Goal: Task Accomplishment & Management: Manage account settings

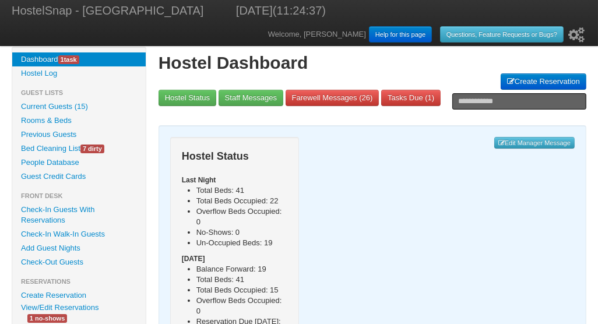
click at [72, 209] on link "Check-In Guests With Reservations" at bounding box center [78, 215] width 133 height 24
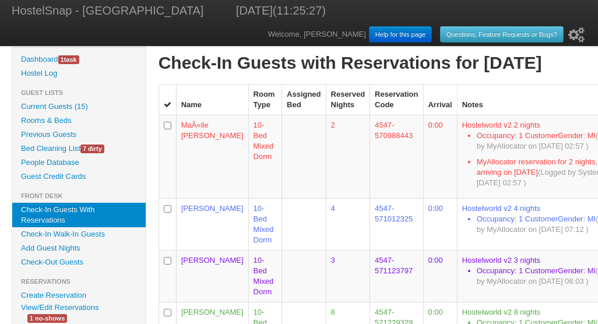
click at [51, 261] on link "Check-Out Guests" at bounding box center [78, 262] width 133 height 14
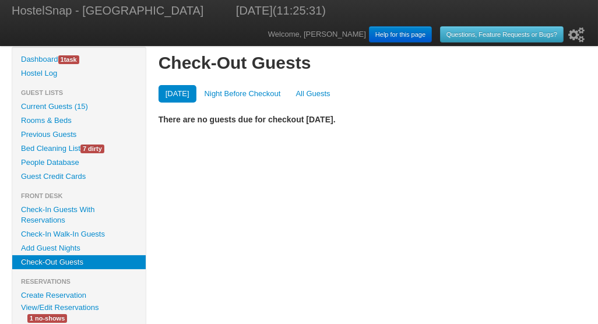
click at [320, 91] on link "All Guests" at bounding box center [312, 93] width 48 height 17
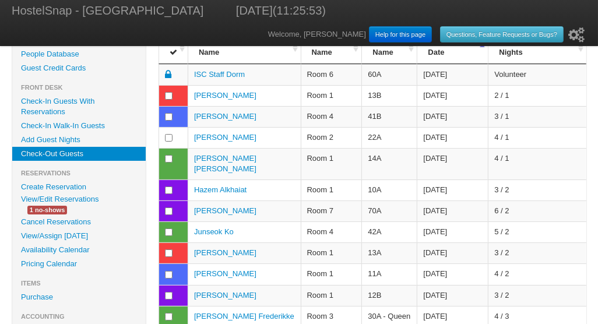
scroll to position [103, 0]
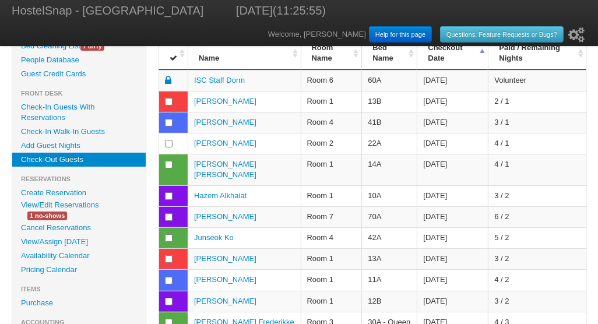
click at [34, 105] on link "Check-In Guests With Reservations" at bounding box center [78, 112] width 133 height 24
